Goal: Check status: Check status

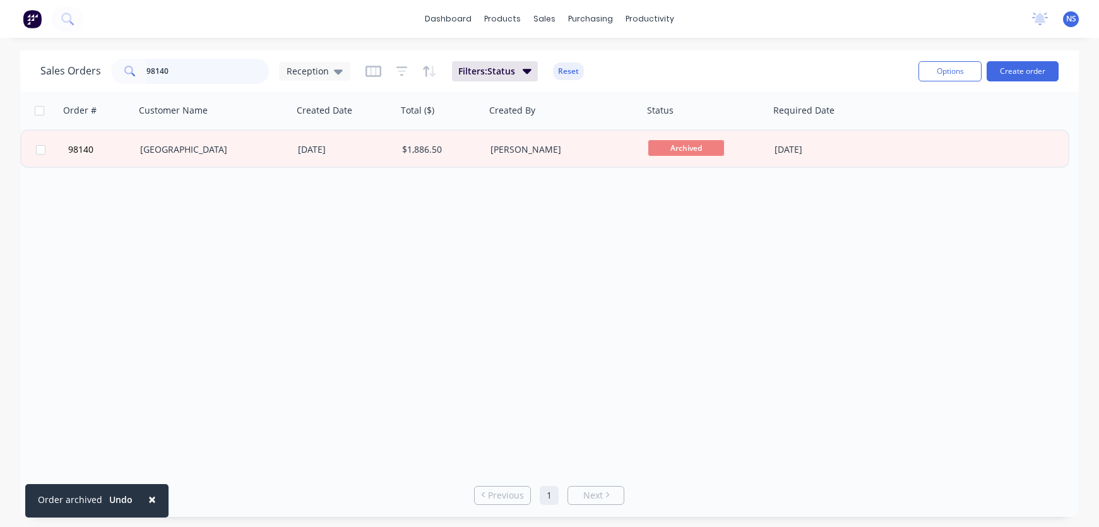
click at [191, 72] on input "98140" at bounding box center [207, 71] width 123 height 25
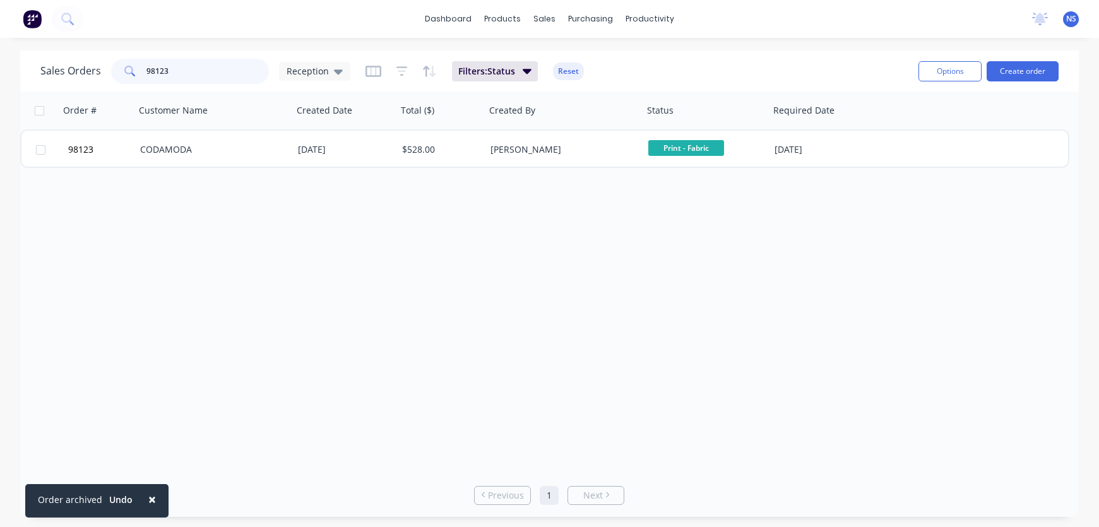
type input "98123"
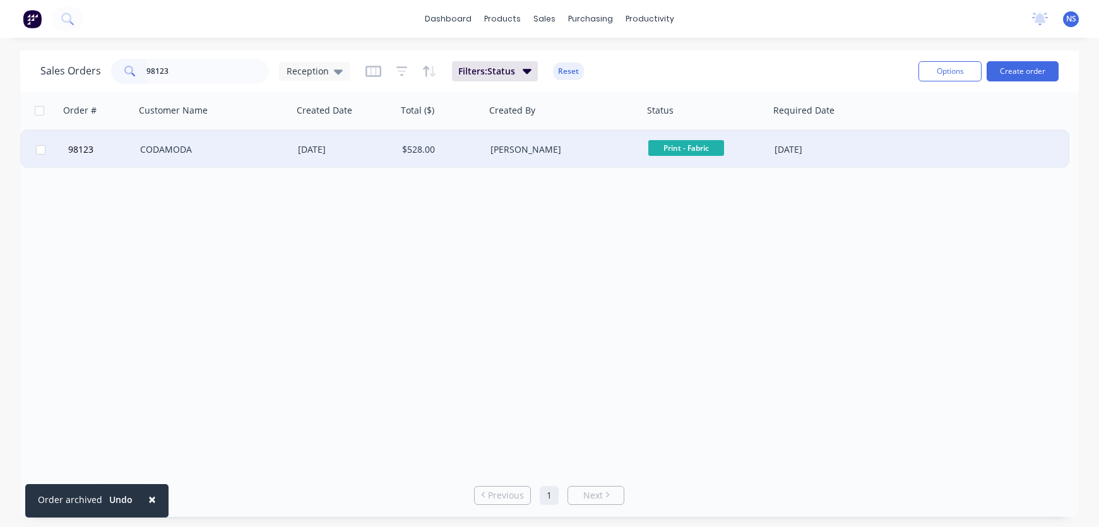
click at [603, 154] on div "[PERSON_NAME]" at bounding box center [560, 149] width 140 height 13
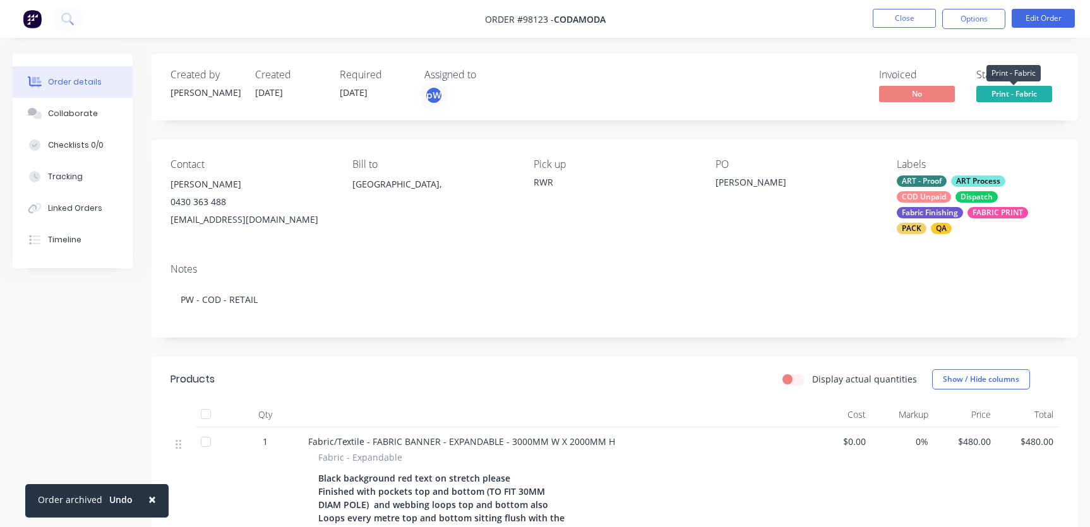
click at [1007, 93] on span "Print - Fabric" at bounding box center [1014, 94] width 76 height 16
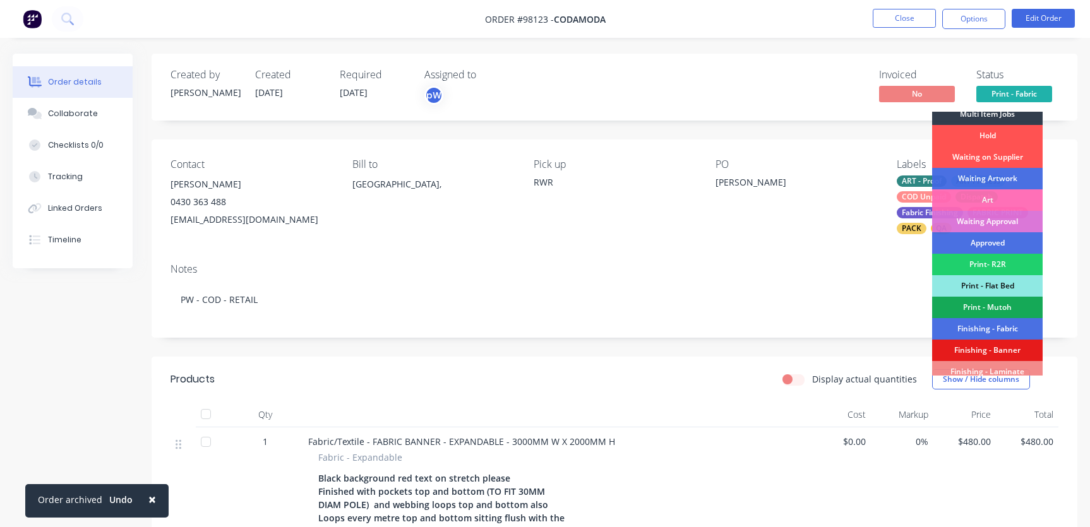
scroll to position [96, 0]
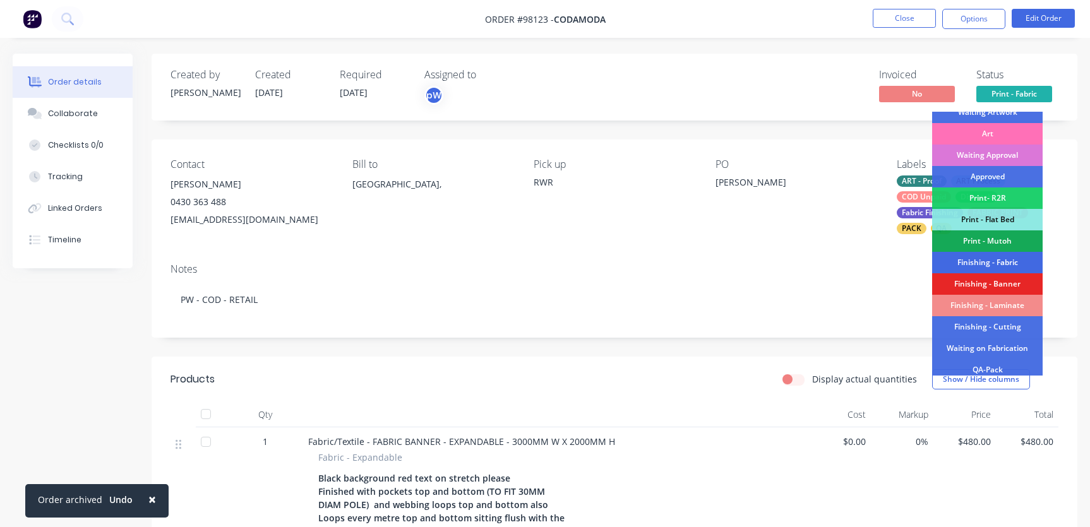
click at [991, 259] on div "Finishing - Fabric" at bounding box center [987, 262] width 110 height 21
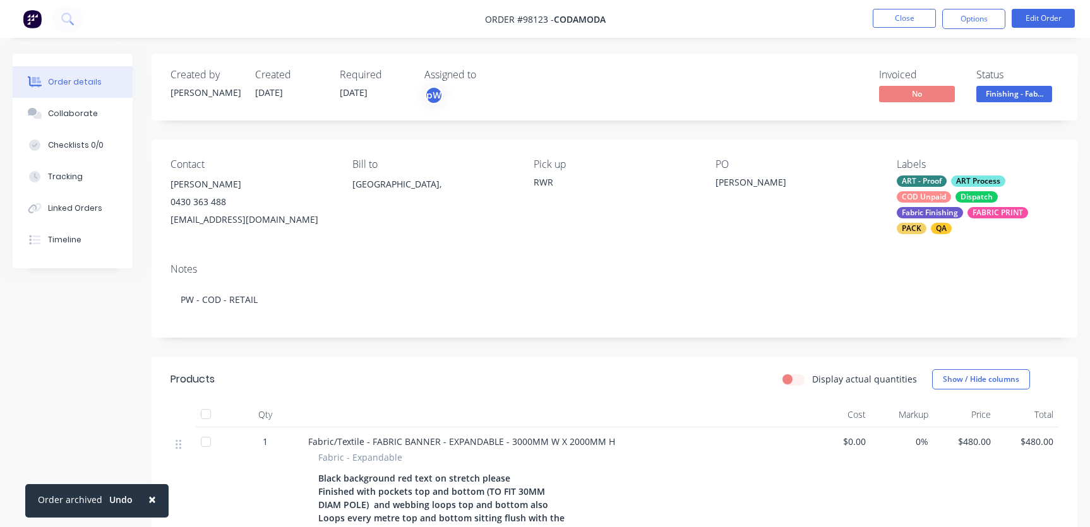
click at [959, 199] on div "Dispatch" at bounding box center [976, 196] width 42 height 11
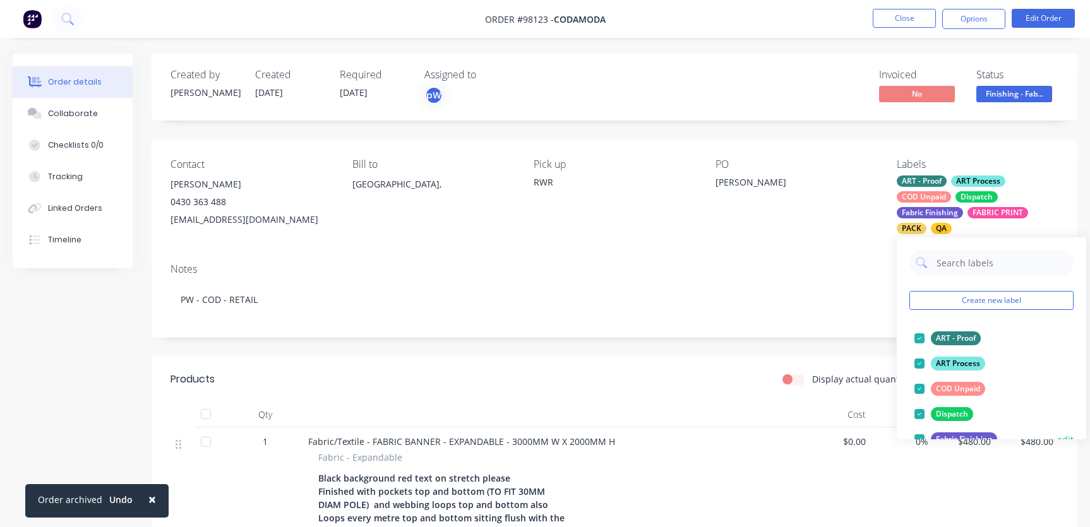
click at [918, 391] on div at bounding box center [918, 388] width 25 height 25
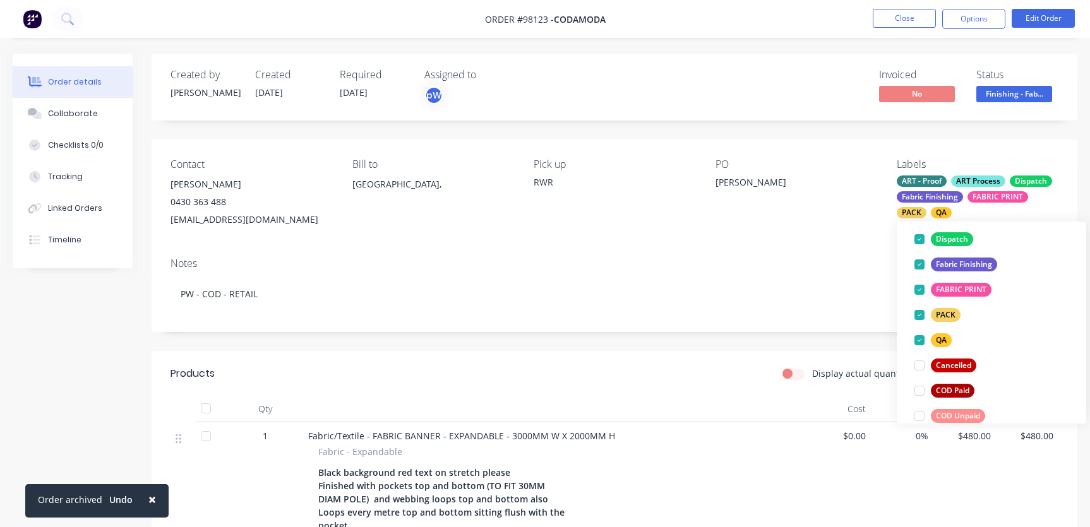
scroll to position [236, 0]
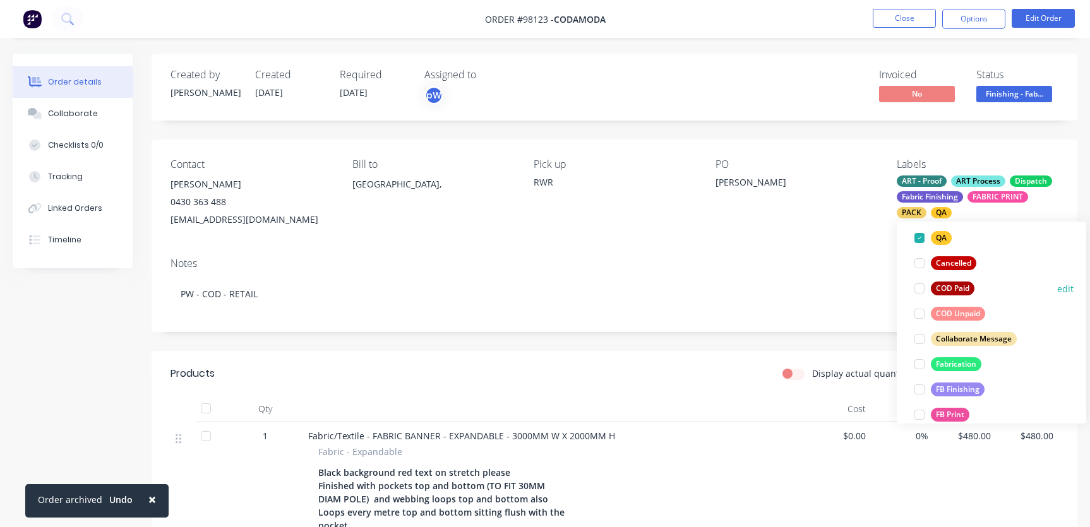
click at [920, 290] on div at bounding box center [918, 288] width 25 height 25
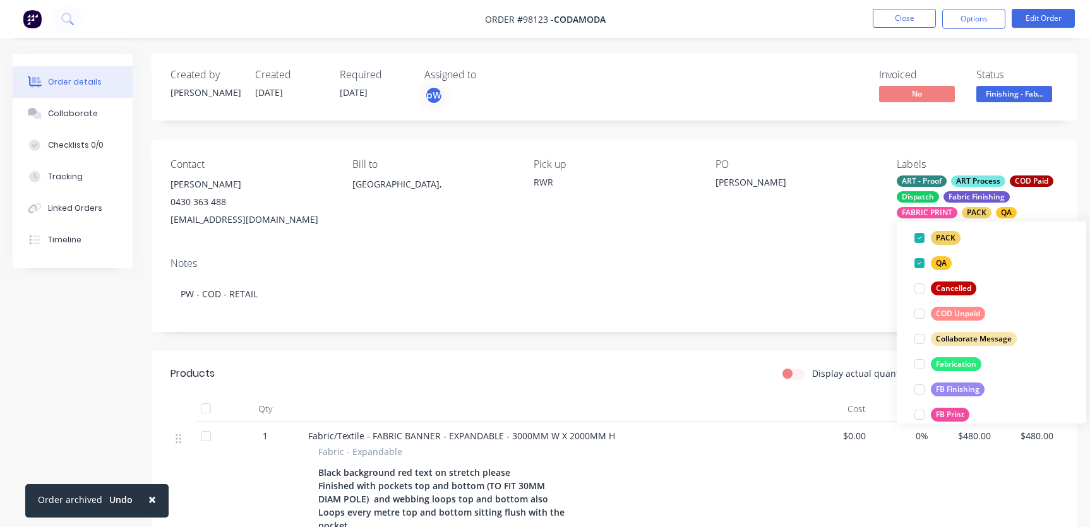
scroll to position [85, 0]
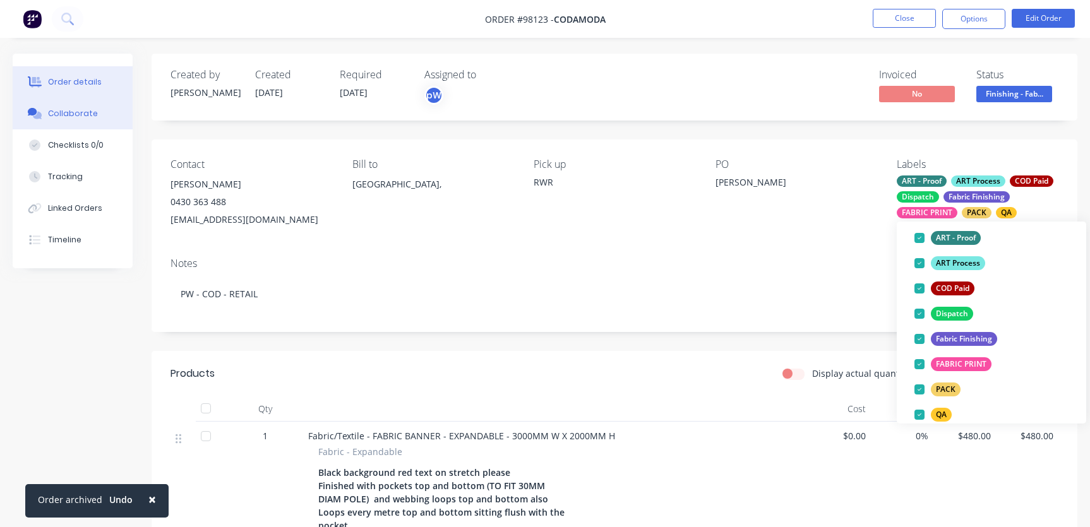
click at [70, 117] on div "Collaborate" at bounding box center [73, 113] width 50 height 11
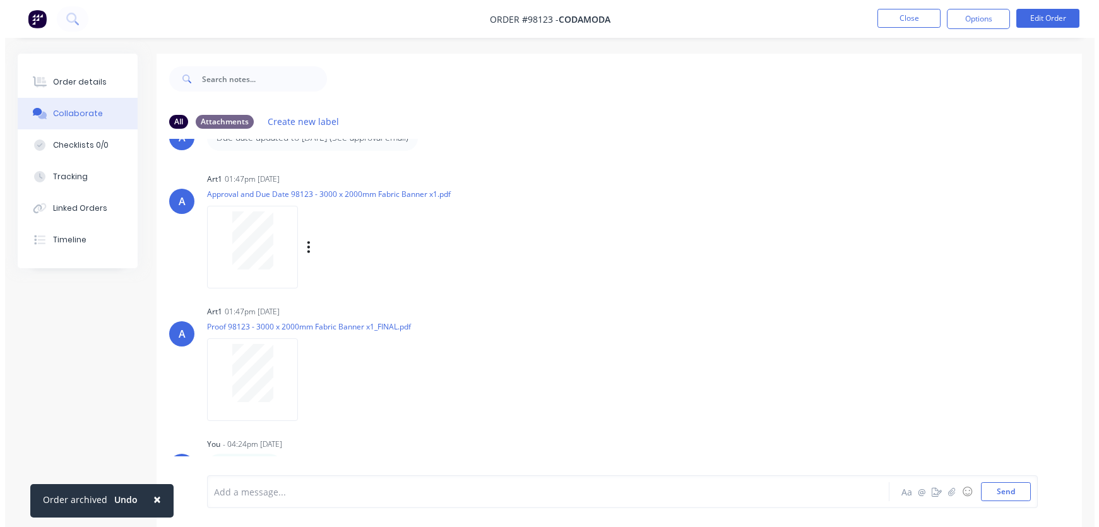
scroll to position [56, 0]
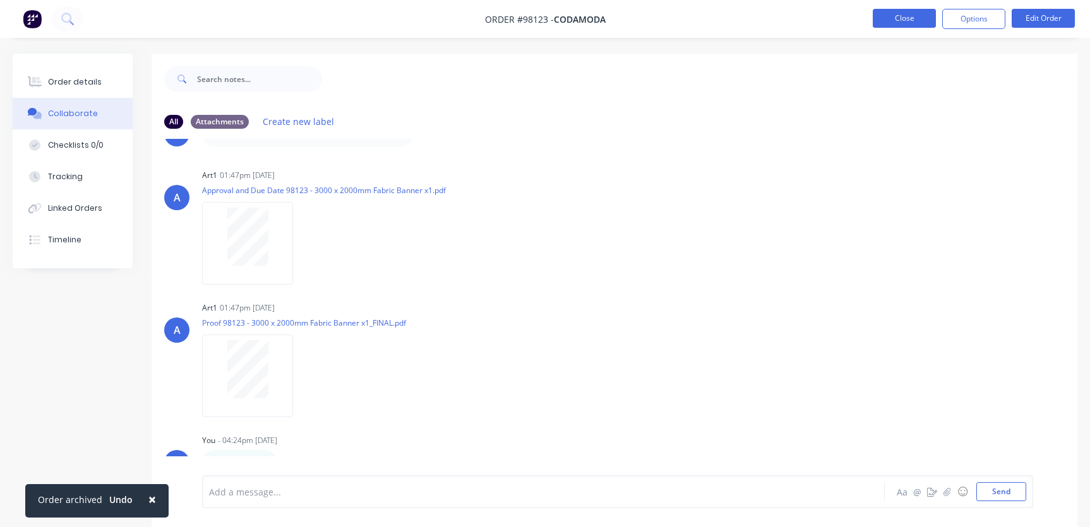
click at [910, 13] on button "Close" at bounding box center [903, 18] width 63 height 19
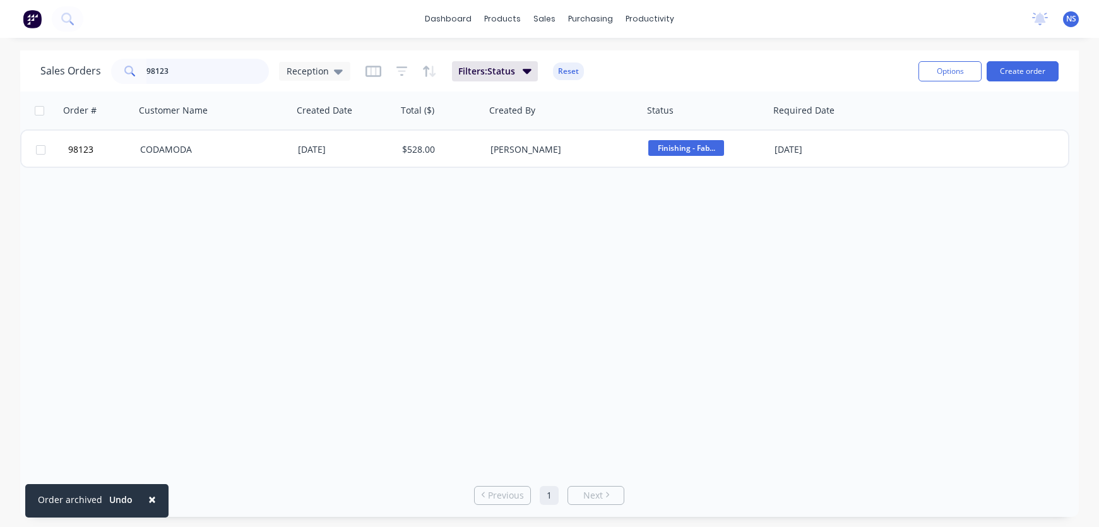
click at [195, 68] on input "98123" at bounding box center [207, 71] width 123 height 25
type input "98208"
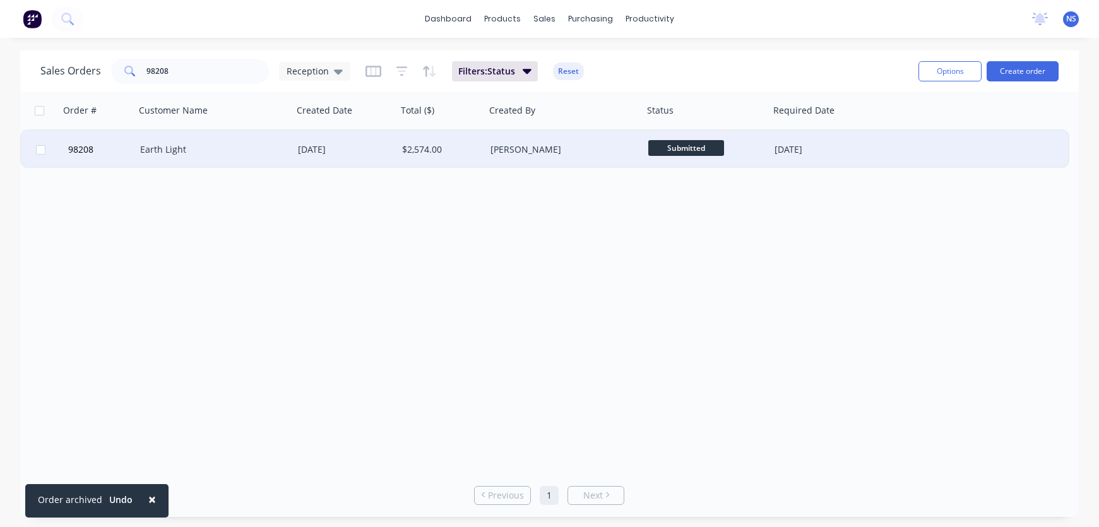
click at [258, 160] on div "Earth Light" at bounding box center [214, 150] width 158 height 38
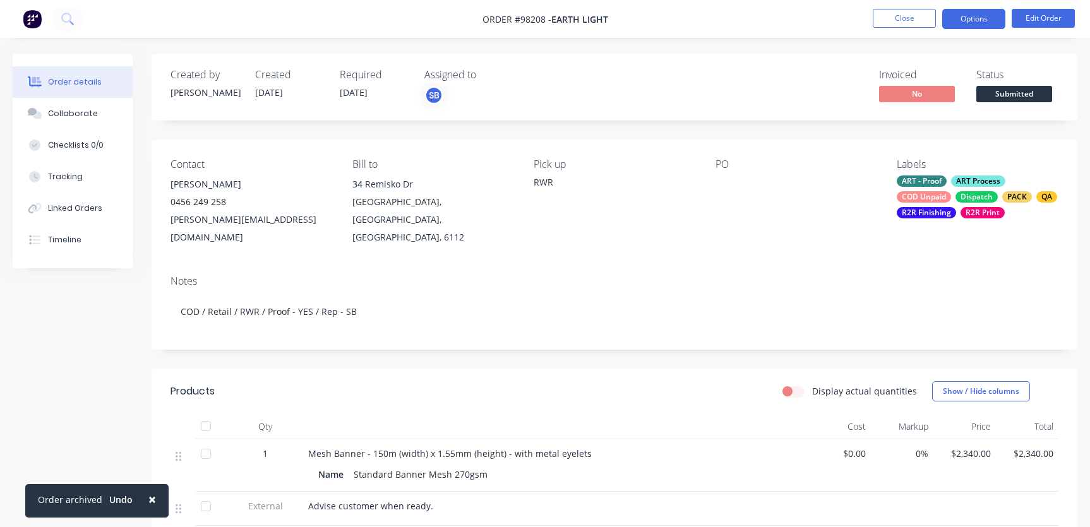
click at [978, 15] on button "Options" at bounding box center [973, 19] width 63 height 20
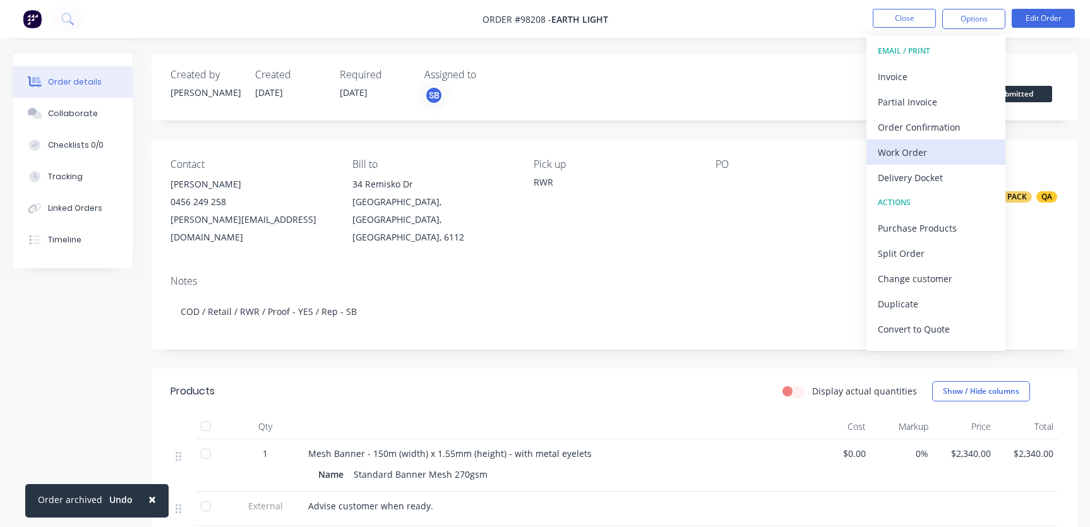
click at [933, 157] on div "Work Order" at bounding box center [935, 152] width 116 height 18
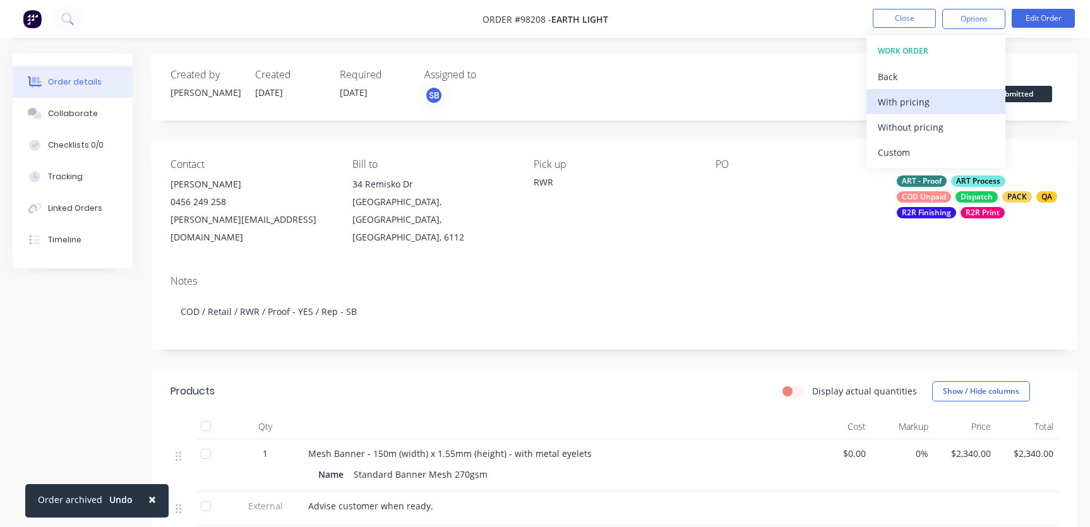
click at [918, 97] on div "With pricing" at bounding box center [935, 102] width 116 height 18
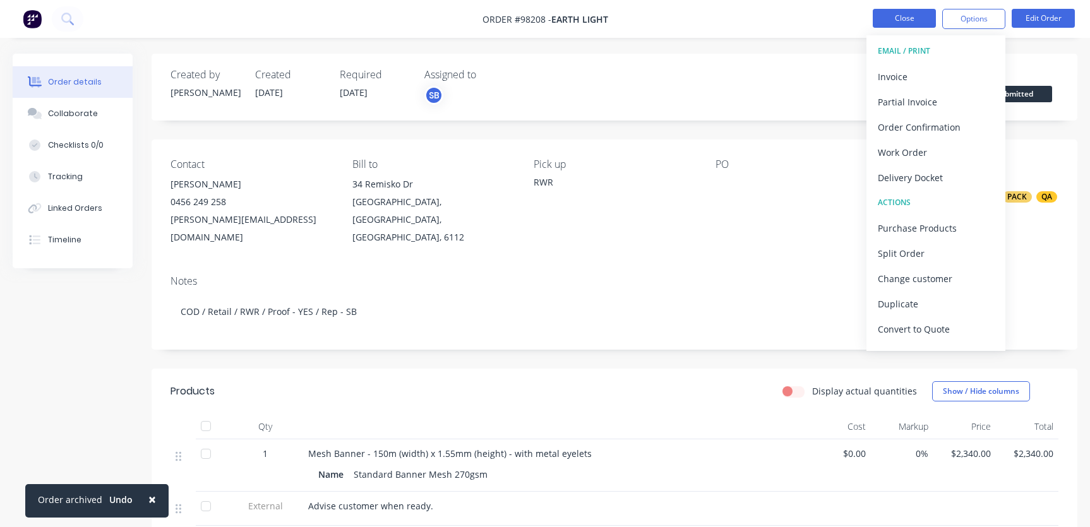
click at [897, 20] on button "Close" at bounding box center [903, 18] width 63 height 19
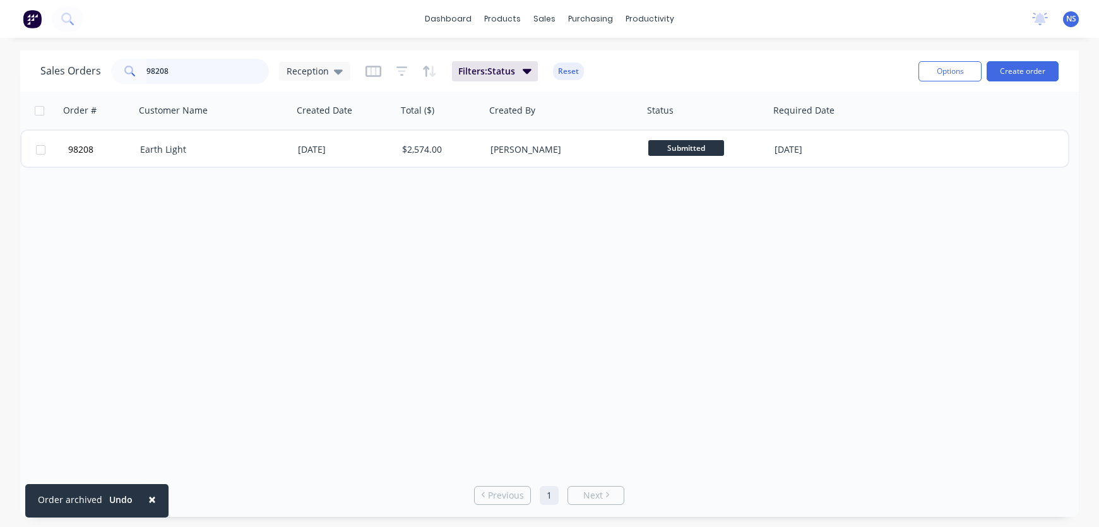
click at [194, 72] on input "98208" at bounding box center [207, 71] width 123 height 25
